Goal: Task Accomplishment & Management: Use online tool/utility

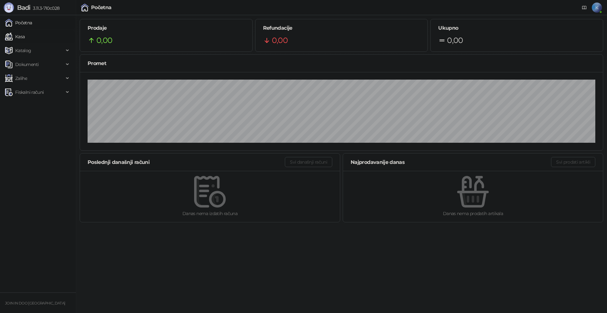
click at [23, 36] on link "Kasa" at bounding box center [15, 36] width 20 height 13
